Goal: Find specific page/section: Find specific page/section

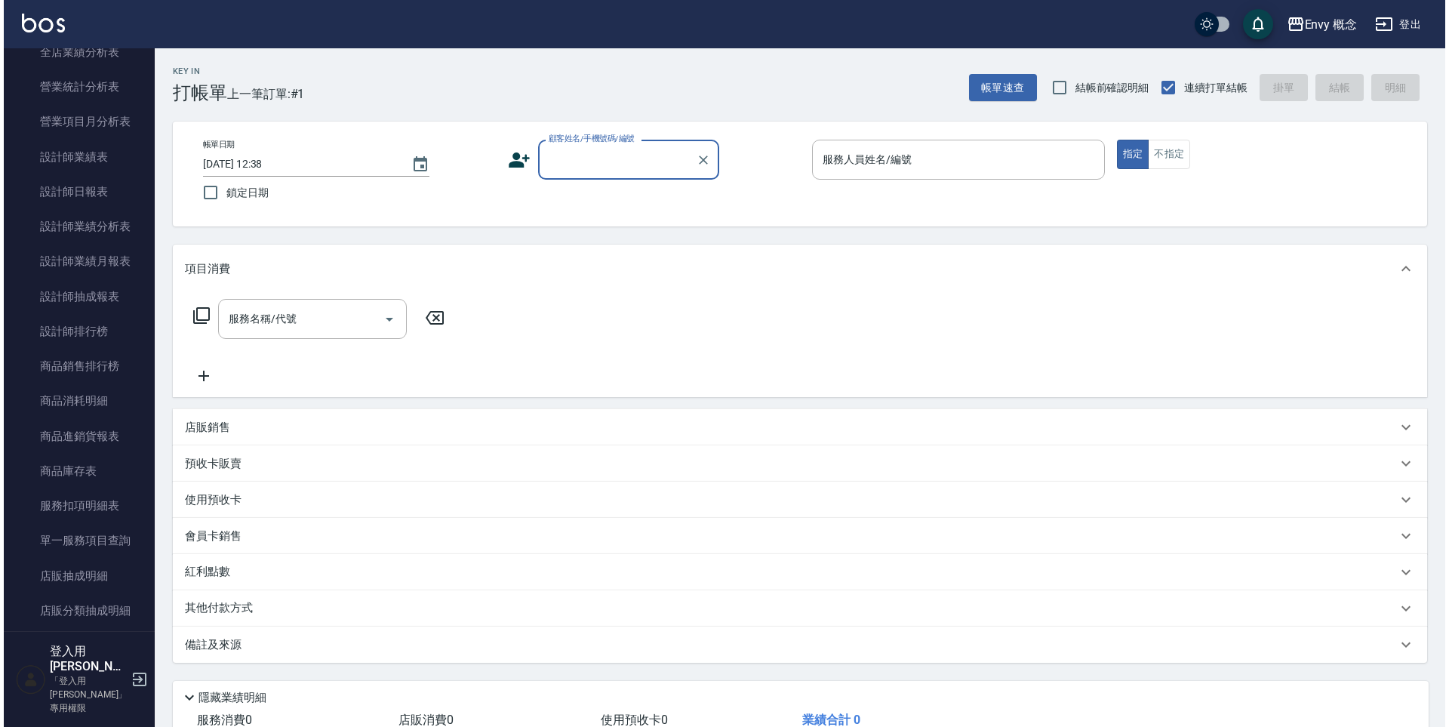
scroll to position [921, 0]
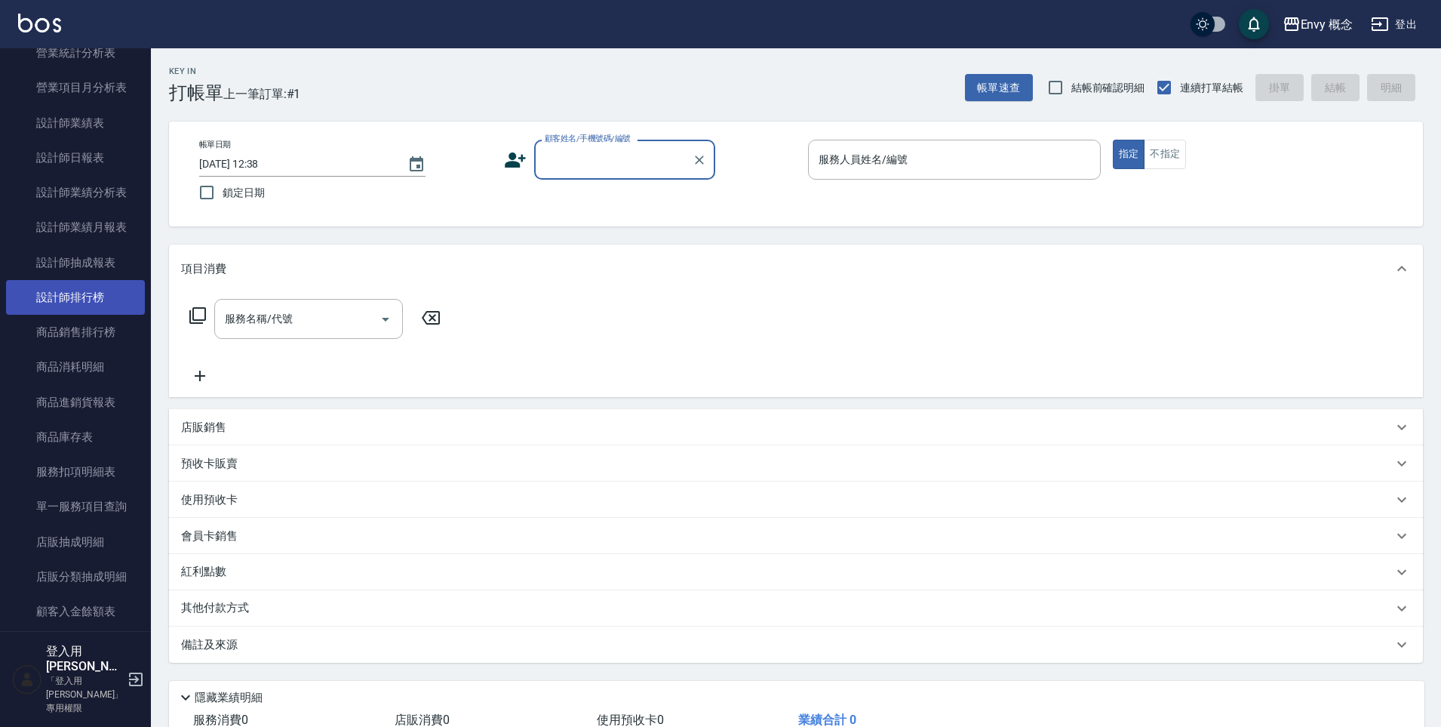
click at [92, 300] on link "設計師排行榜" at bounding box center [75, 297] width 139 height 35
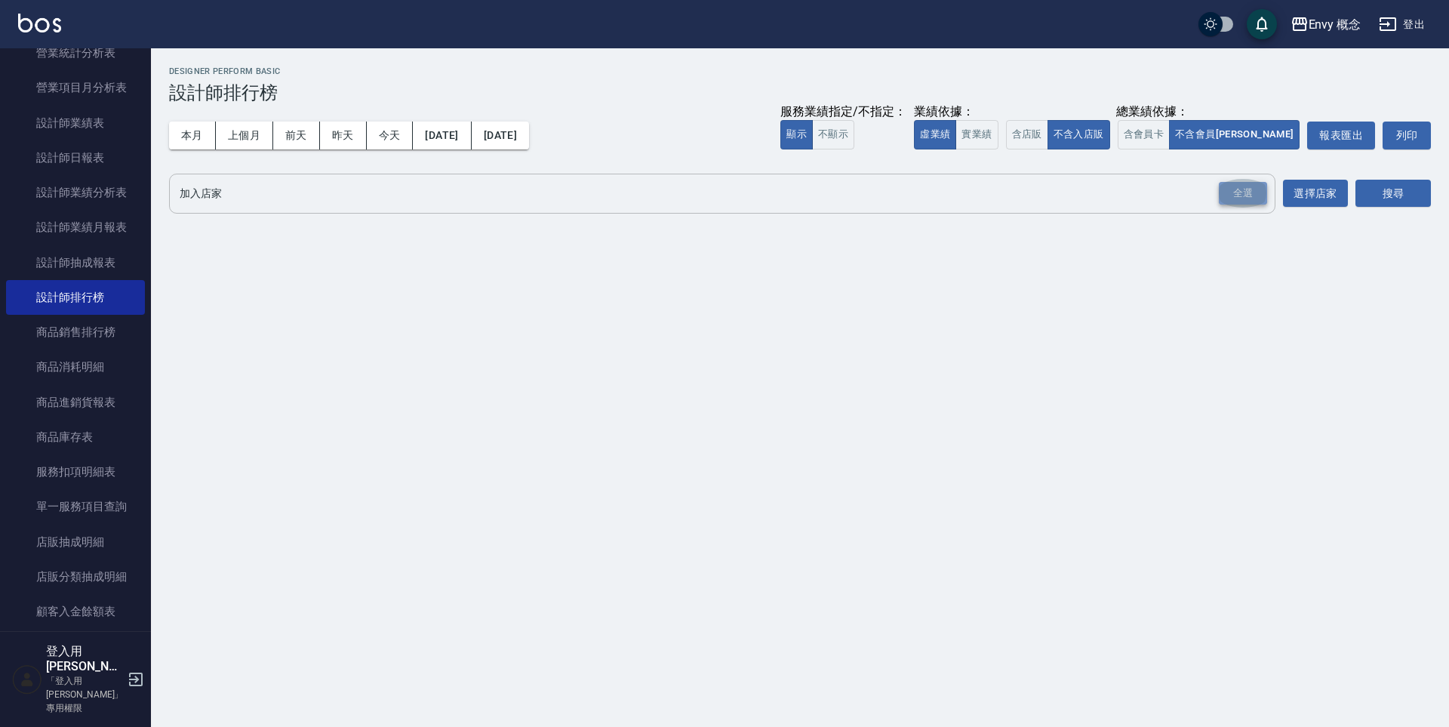
click at [1244, 192] on div "全選" at bounding box center [1243, 193] width 48 height 23
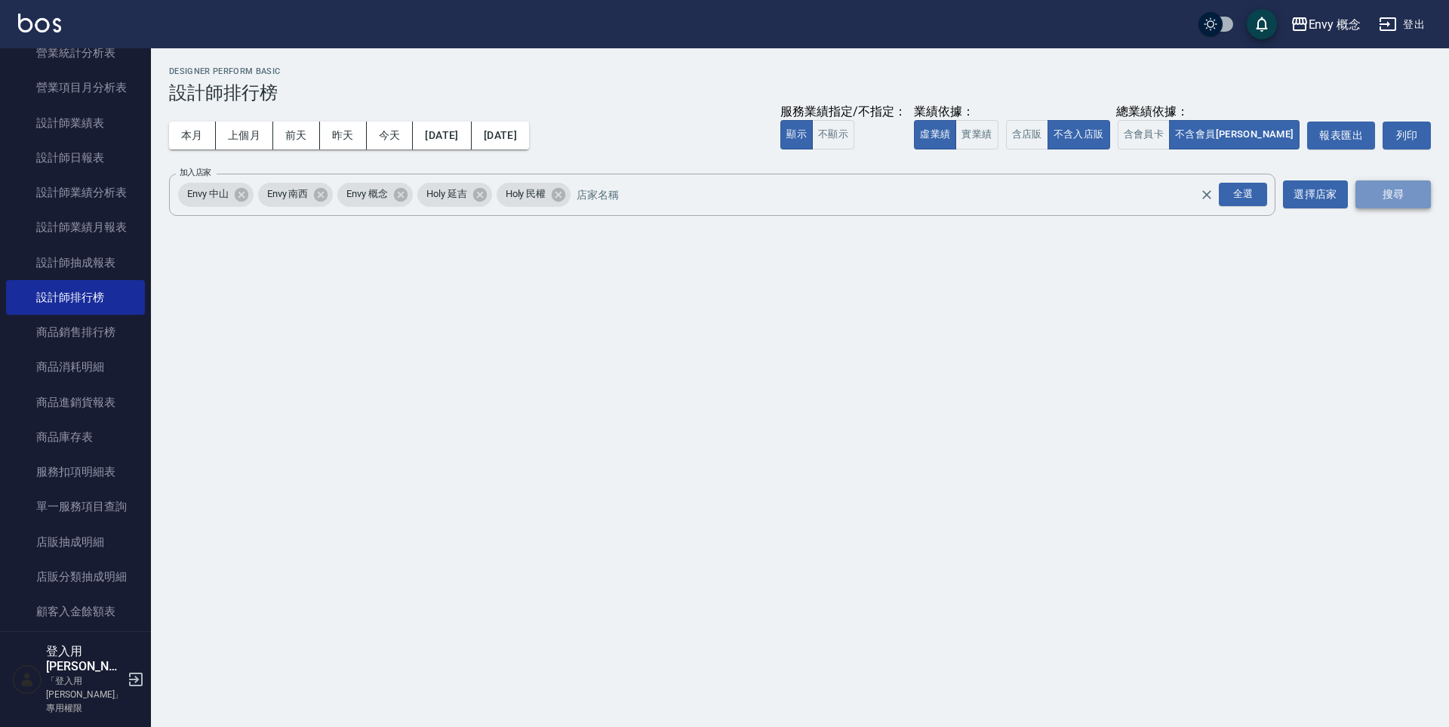
click at [1389, 193] on button "搜尋" at bounding box center [1392, 194] width 75 height 28
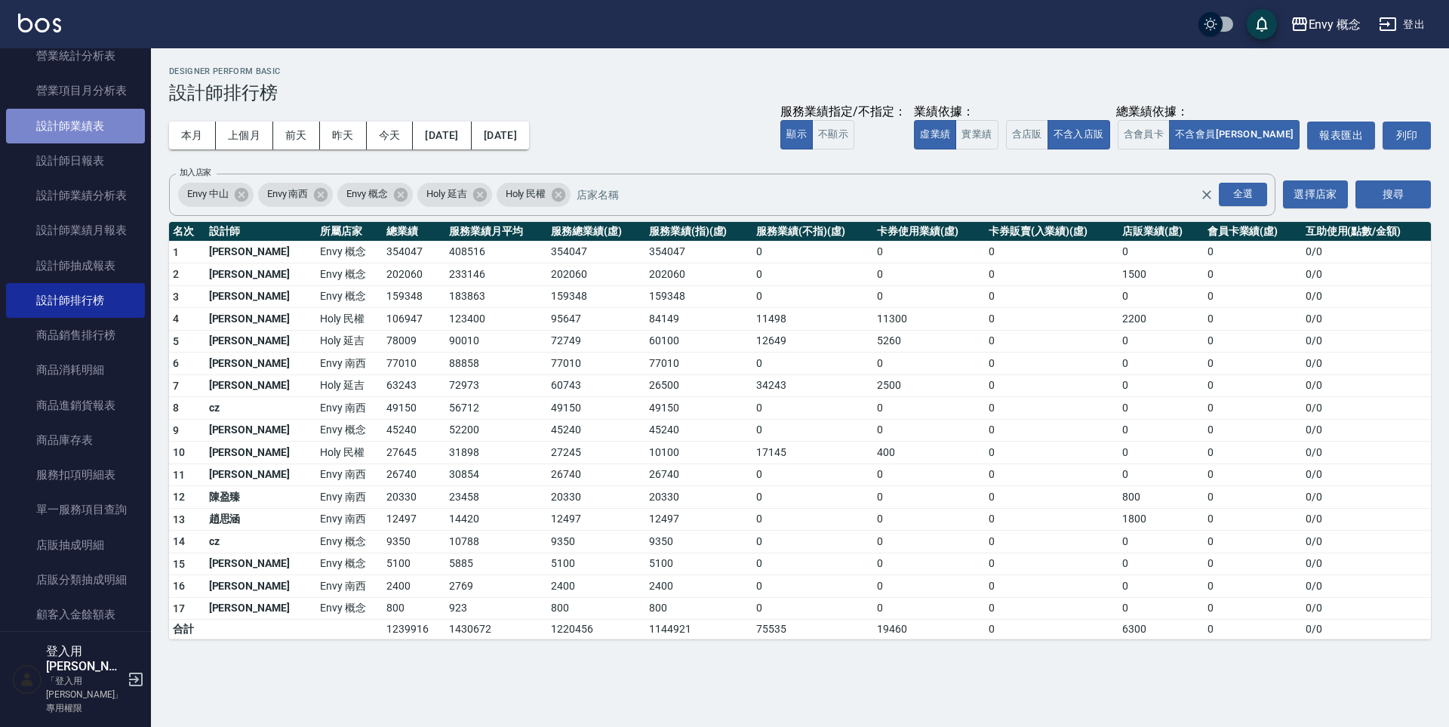
click at [83, 127] on link "設計師業績表" at bounding box center [75, 126] width 139 height 35
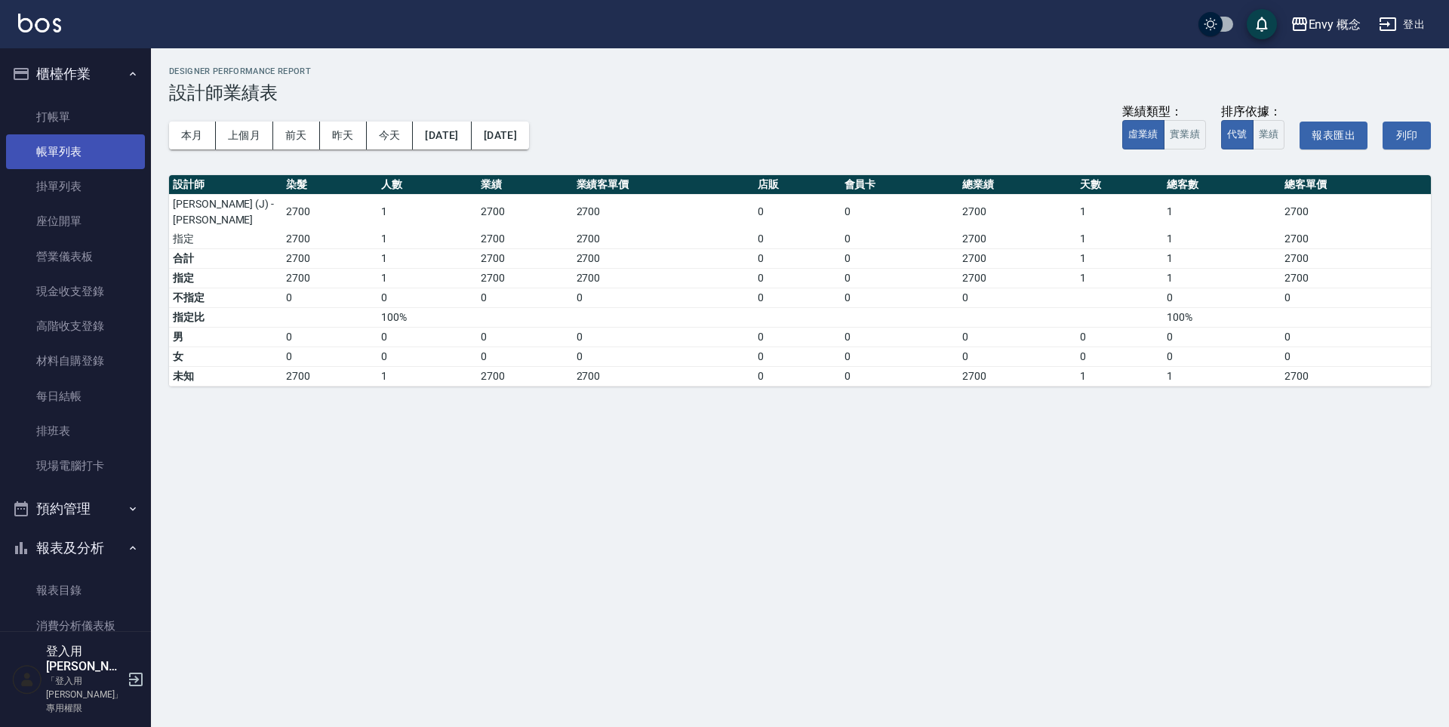
click at [84, 154] on link "帳單列表" at bounding box center [75, 151] width 139 height 35
